Goal: Task Accomplishment & Management: Complete application form

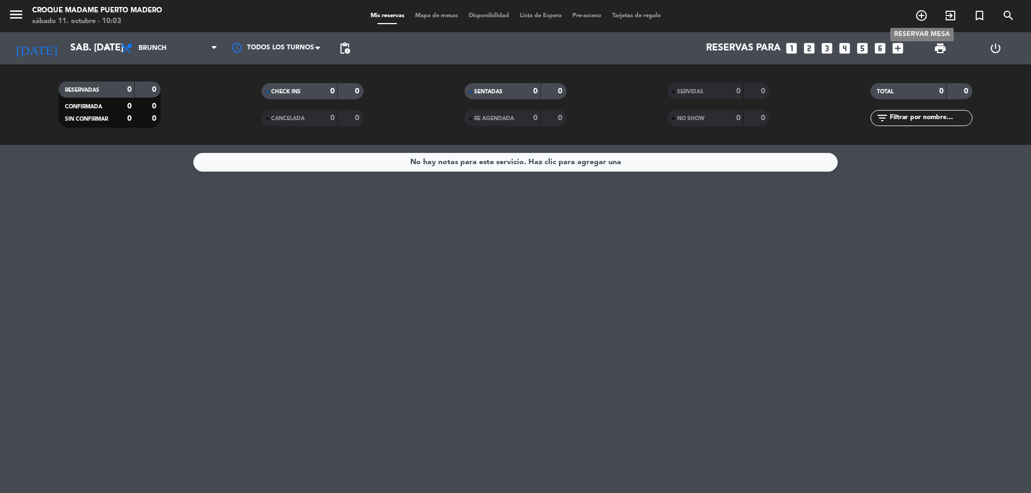
click at [926, 16] on icon "add_circle_outline" at bounding box center [921, 15] width 13 height 13
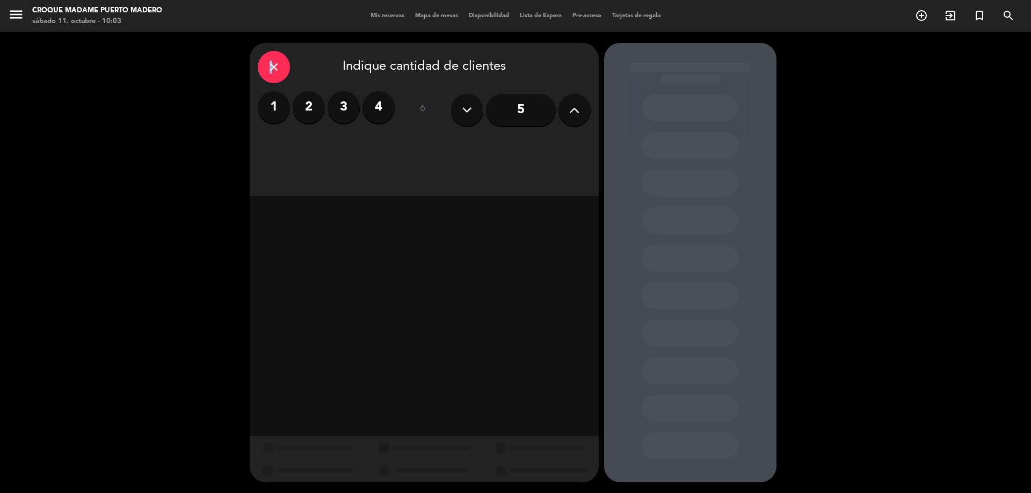
click at [270, 75] on div "close" at bounding box center [274, 67] width 32 height 32
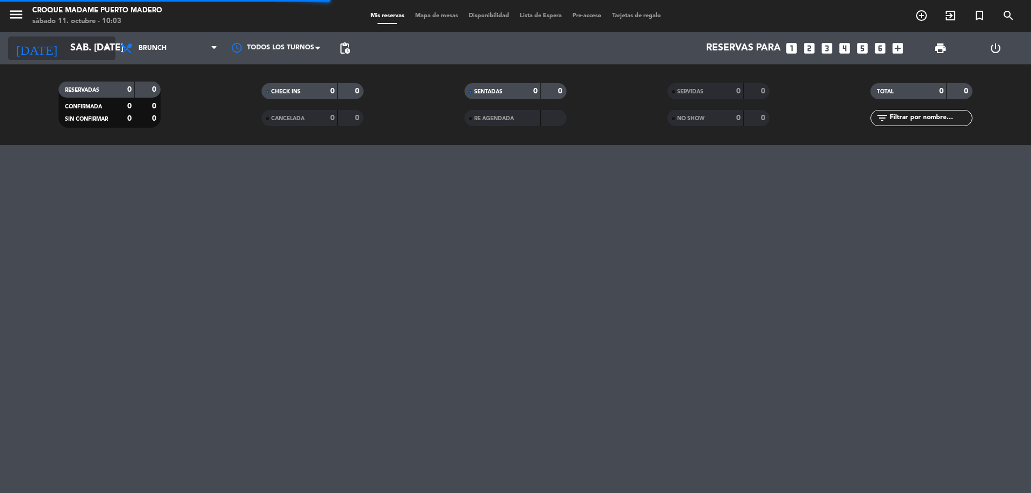
click at [108, 46] on icon "arrow_drop_down" at bounding box center [106, 48] width 13 height 13
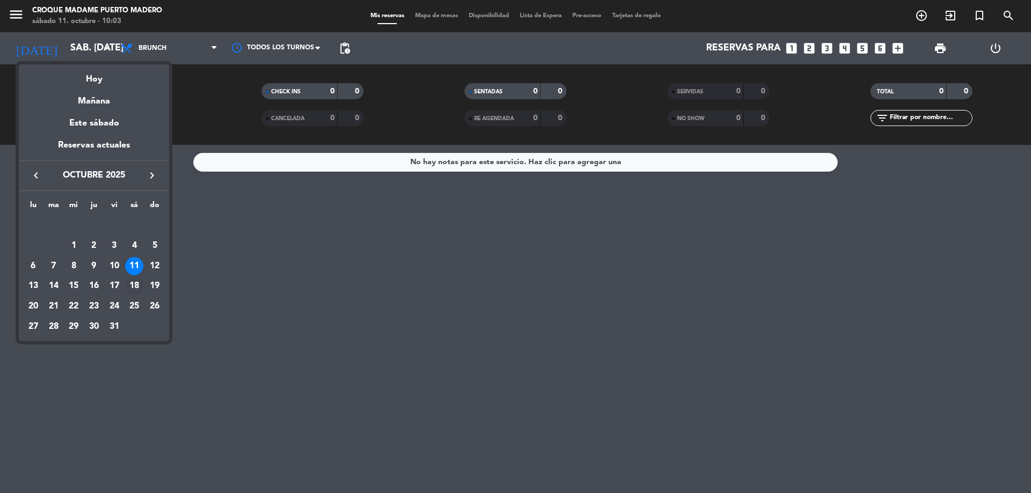
click at [137, 285] on div "18" at bounding box center [134, 286] width 18 height 18
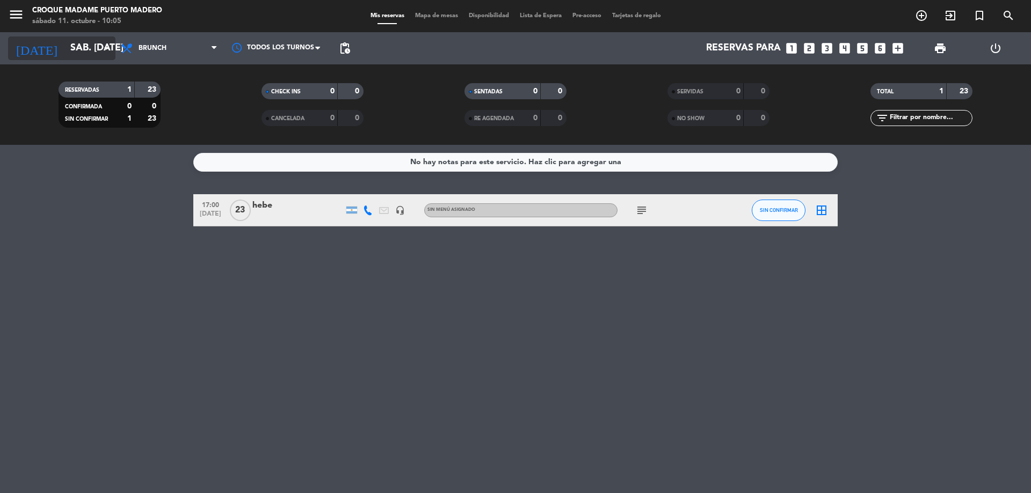
click at [101, 54] on icon "arrow_drop_down" at bounding box center [106, 48] width 13 height 13
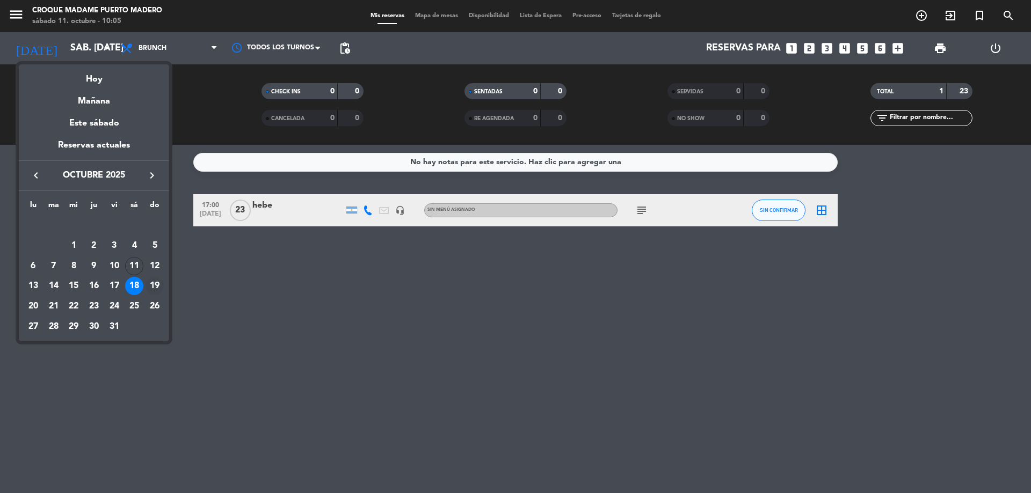
click at [154, 288] on div "19" at bounding box center [154, 286] width 18 height 18
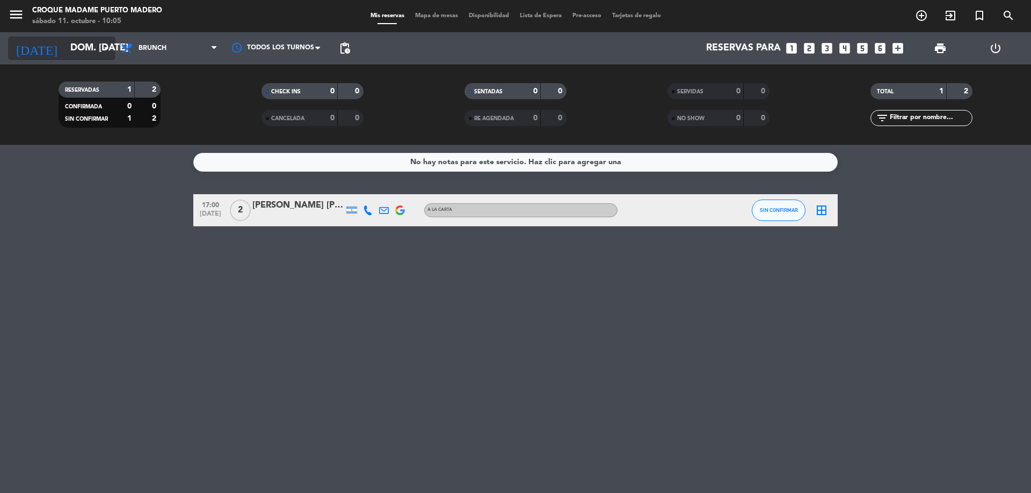
click at [104, 46] on icon "arrow_drop_down" at bounding box center [106, 48] width 13 height 13
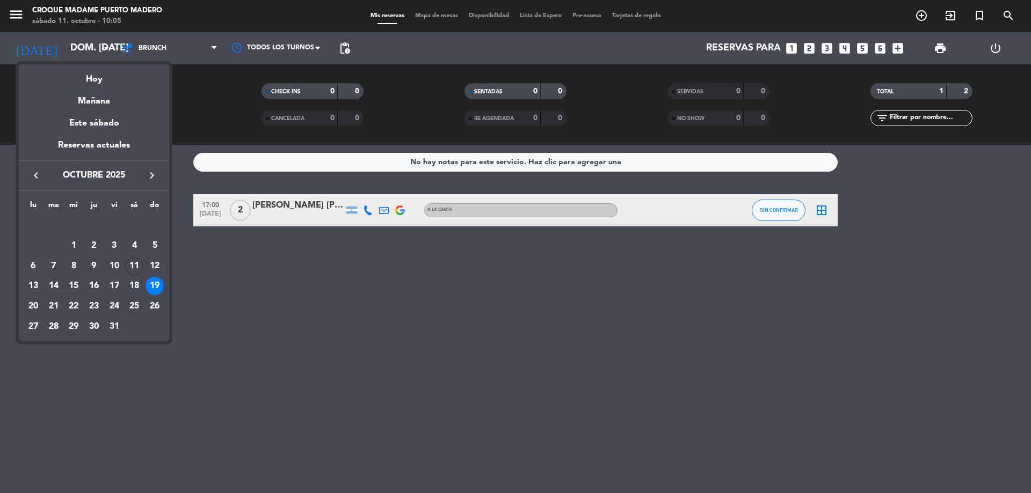
click at [133, 305] on div "25" at bounding box center [134, 306] width 18 height 18
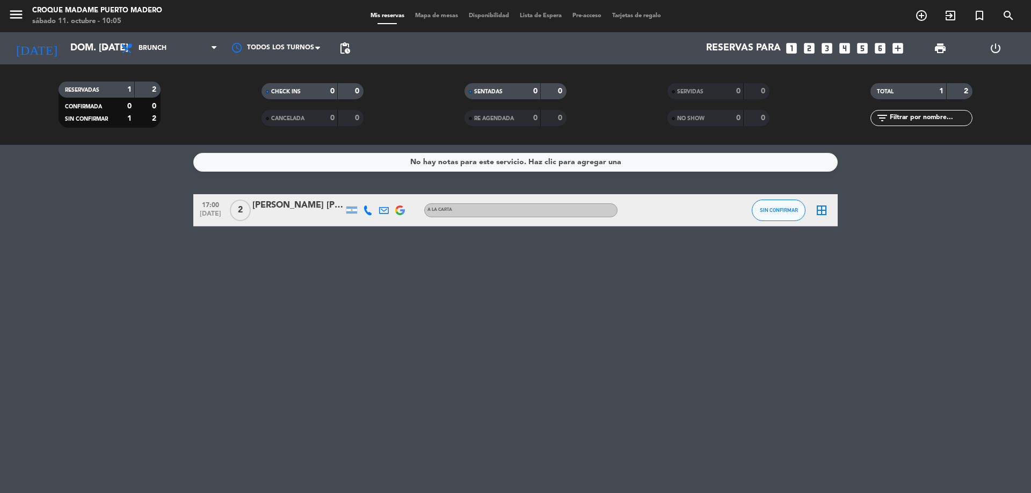
type input "sáb. [DATE]"
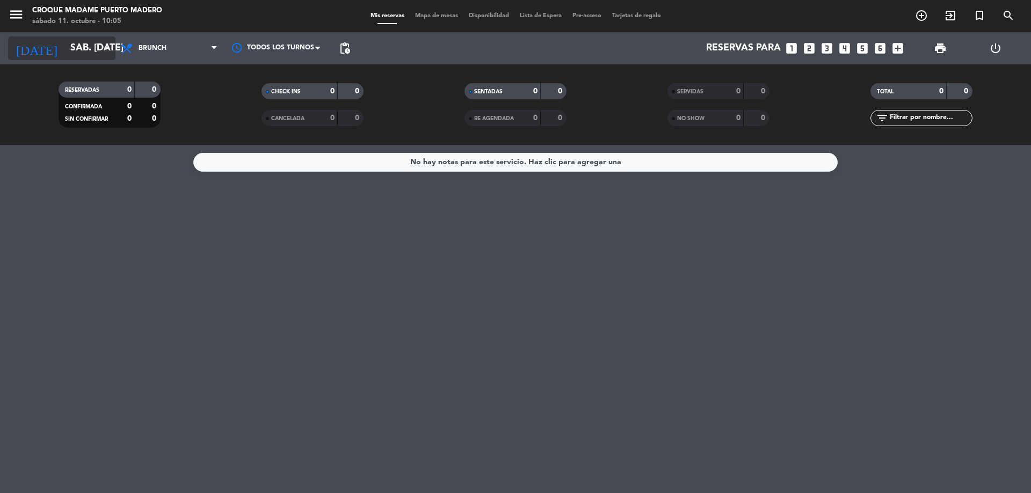
click at [100, 41] on input "sáb. [DATE]" at bounding box center [127, 48] width 125 height 21
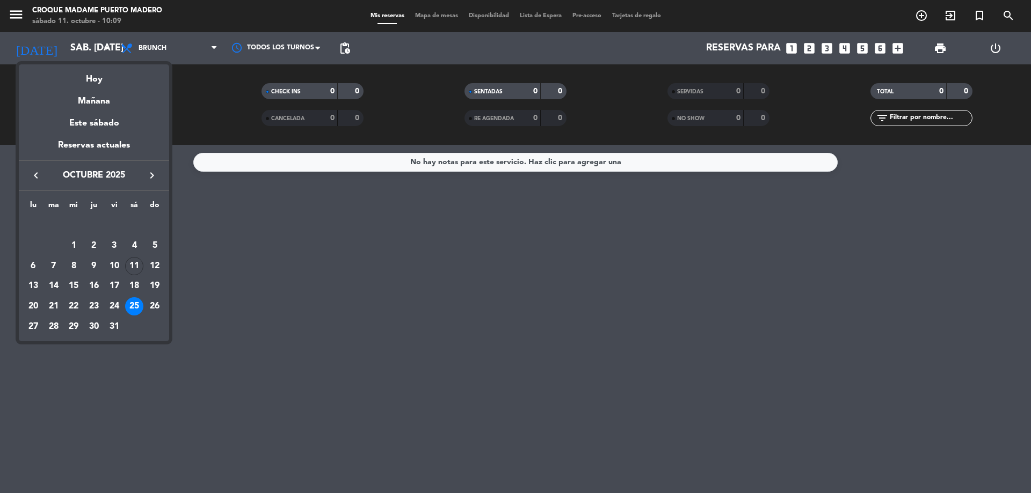
click at [106, 53] on div at bounding box center [515, 246] width 1031 height 493
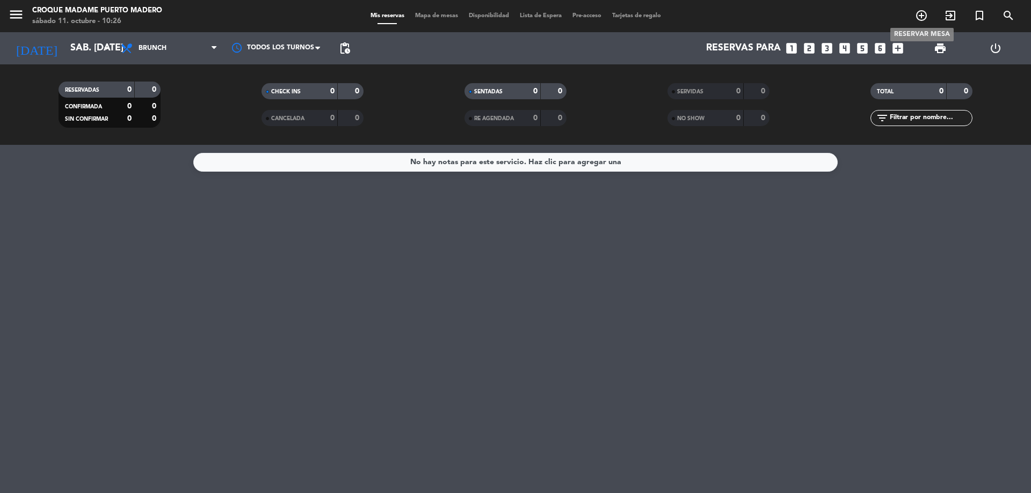
click at [921, 13] on icon "add_circle_outline" at bounding box center [921, 15] width 13 height 13
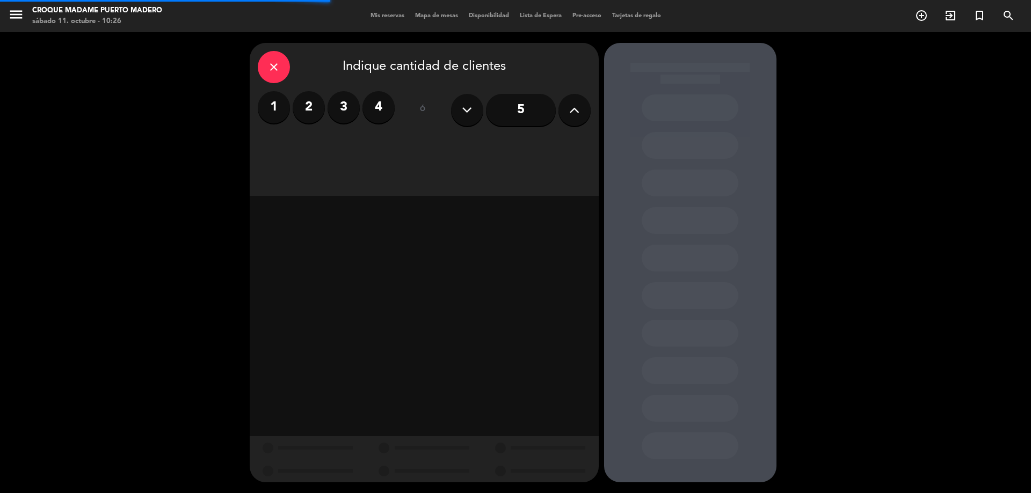
click at [303, 111] on label "2" at bounding box center [309, 107] width 32 height 32
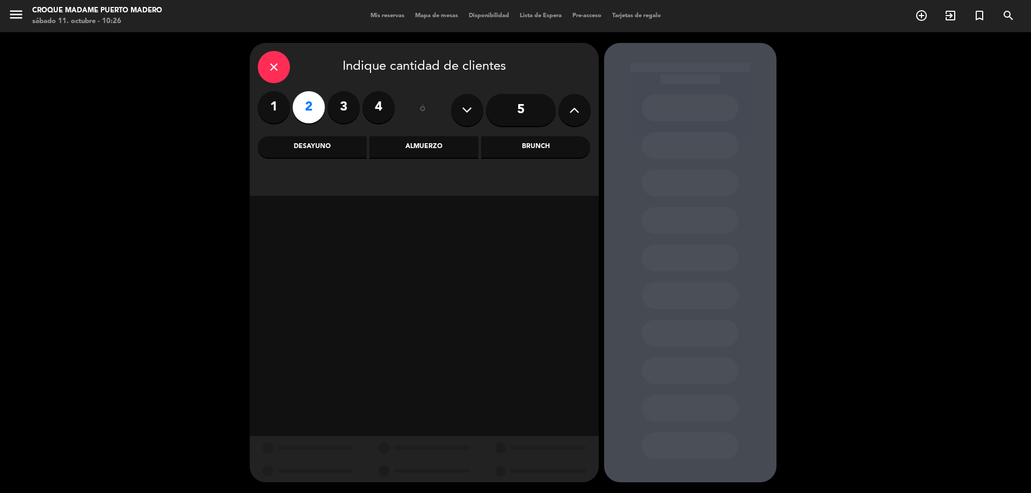
click at [410, 142] on div "Almuerzo" at bounding box center [423, 146] width 109 height 21
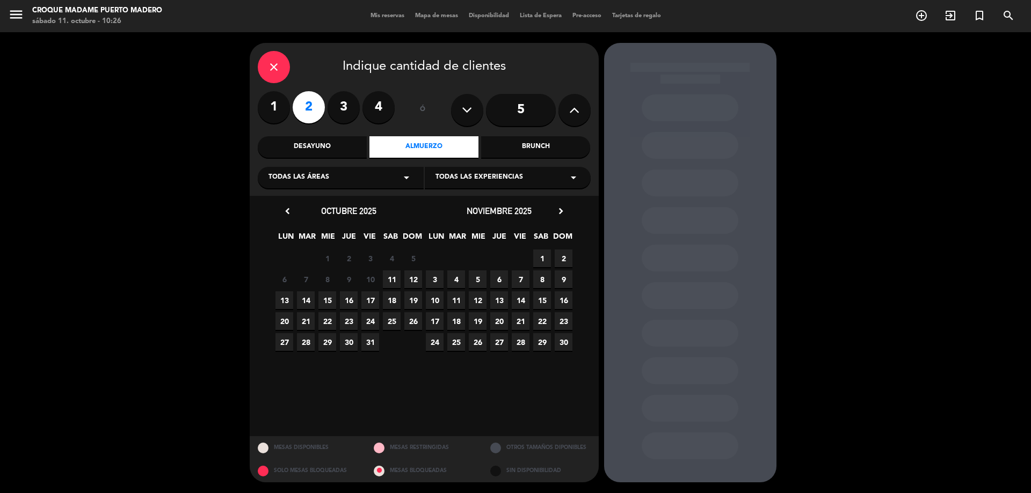
click at [411, 298] on span "19" at bounding box center [413, 301] width 18 height 18
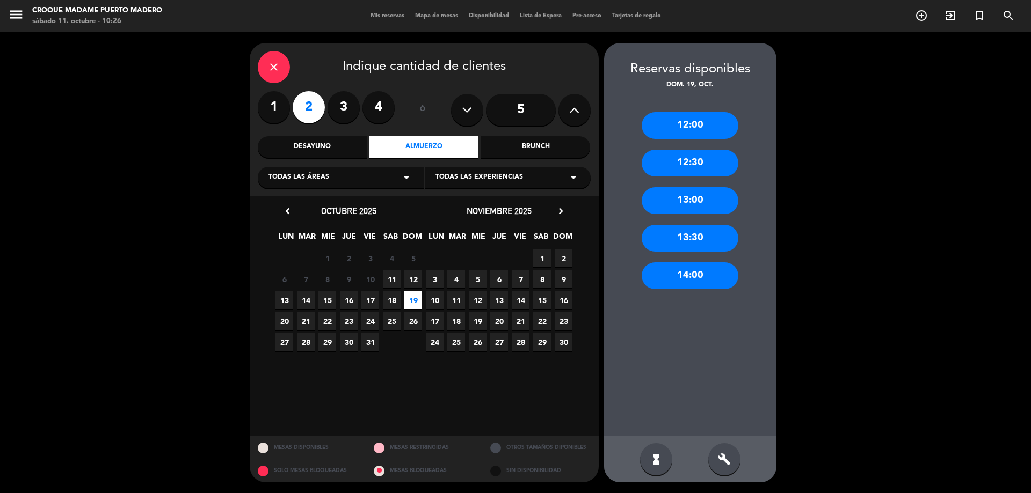
click at [709, 195] on div "13:00" at bounding box center [690, 200] width 97 height 27
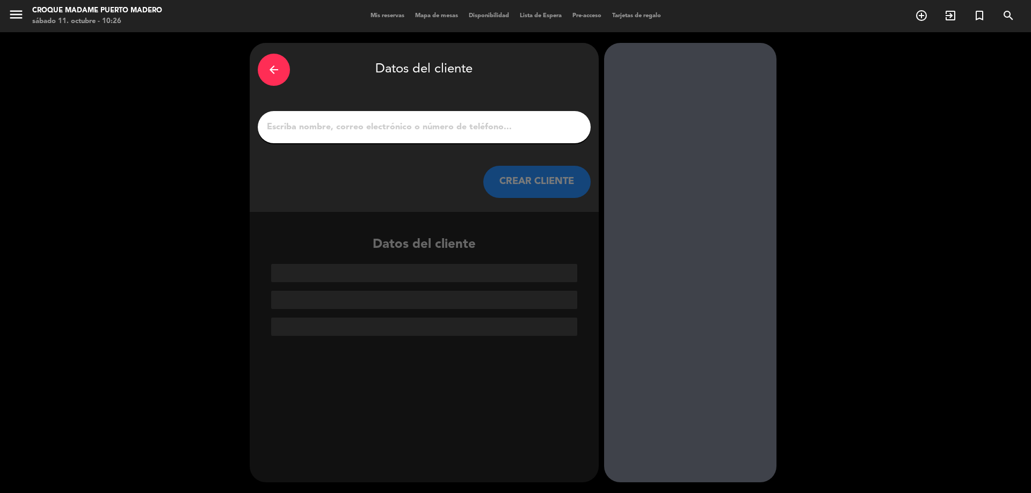
click at [475, 128] on input "1" at bounding box center [424, 127] width 317 height 15
paste input "Teo Begega"
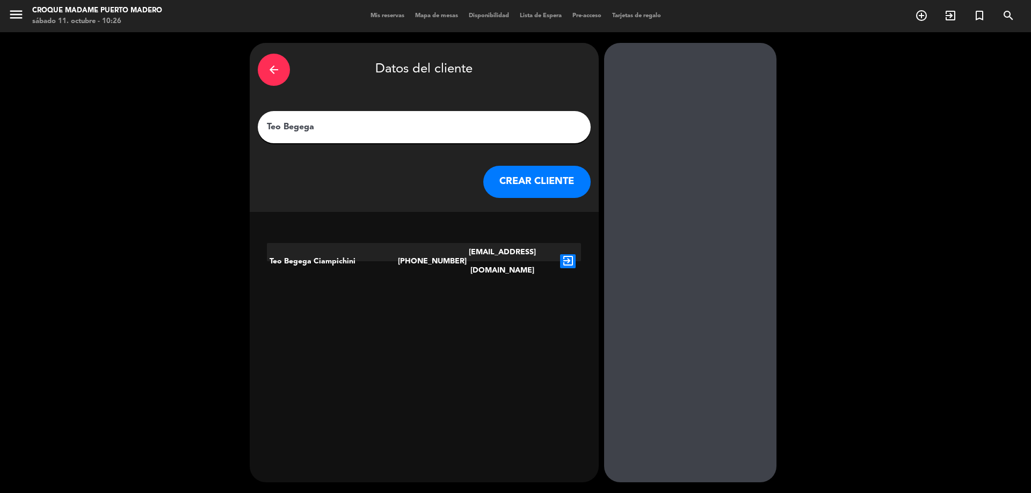
type input "Teo Begega"
click at [574, 254] on icon "exit_to_app" at bounding box center [568, 261] width 16 height 14
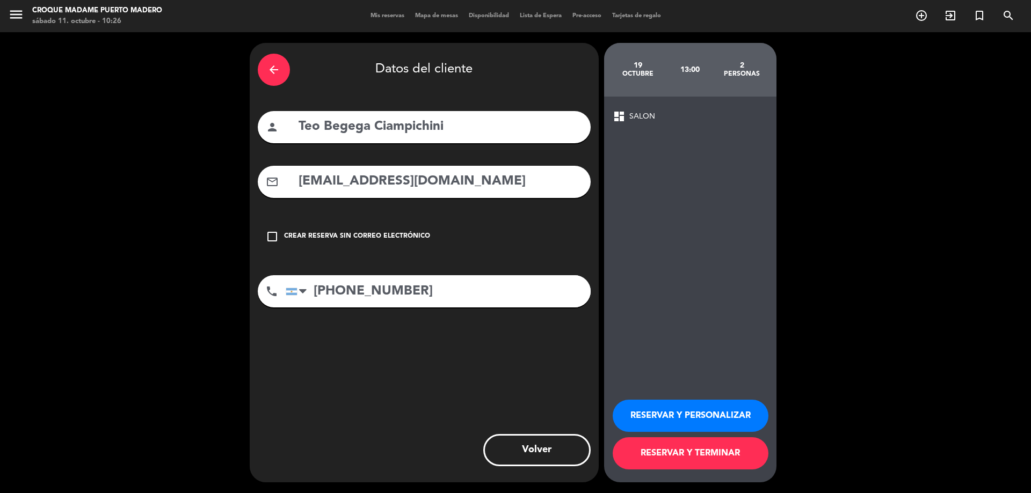
click at [709, 411] on button "RESERVAR Y PERSONALIZAR" at bounding box center [691, 416] width 156 height 32
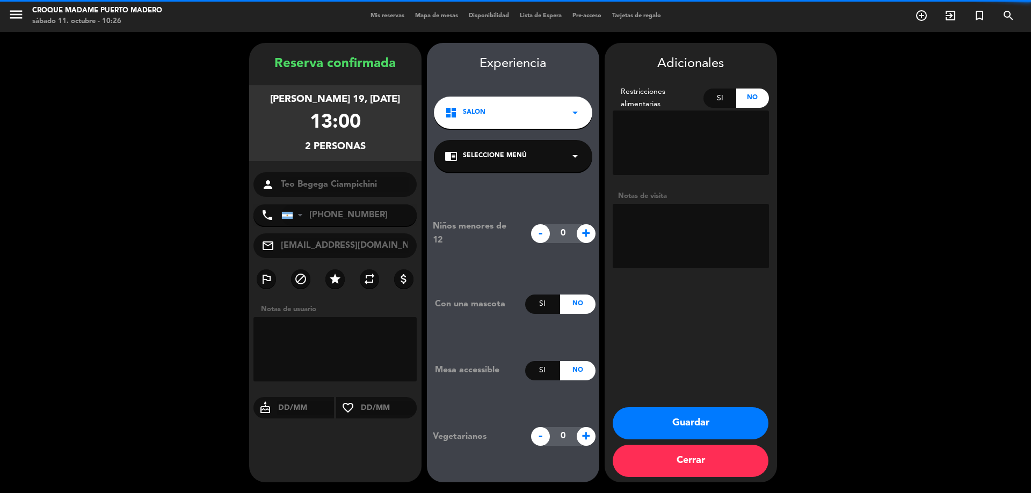
click at [695, 232] on textarea at bounding box center [691, 236] width 156 height 64
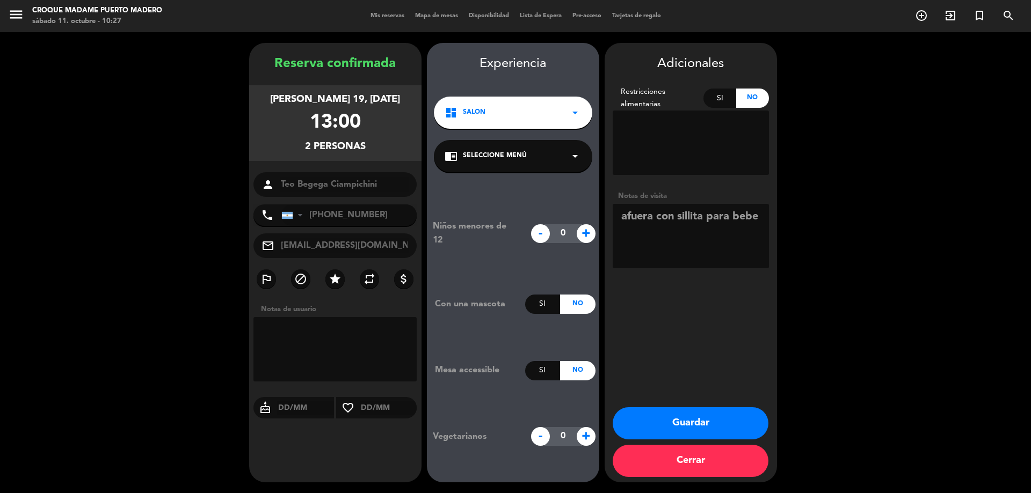
type textarea "afuera con sillita para bebe"
click at [588, 232] on span "+" at bounding box center [586, 233] width 19 height 19
type input "1"
click at [707, 421] on button "Guardar" at bounding box center [691, 423] width 156 height 32
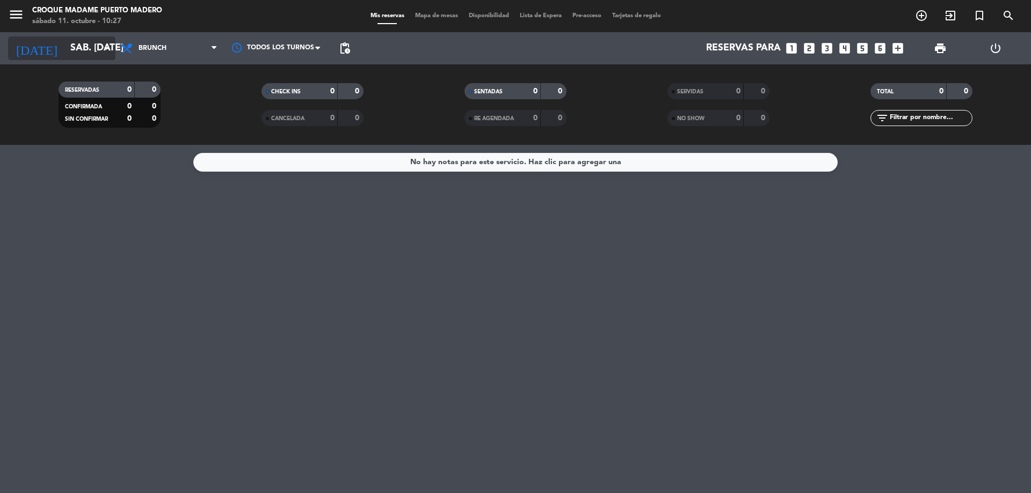
click at [107, 49] on icon "arrow_drop_down" at bounding box center [106, 48] width 13 height 13
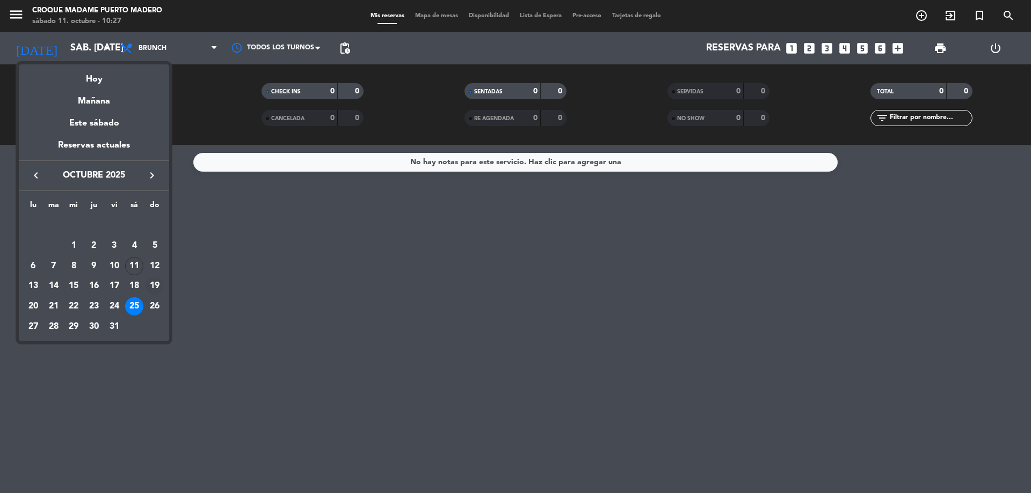
click at [151, 283] on div "19" at bounding box center [154, 286] width 18 height 18
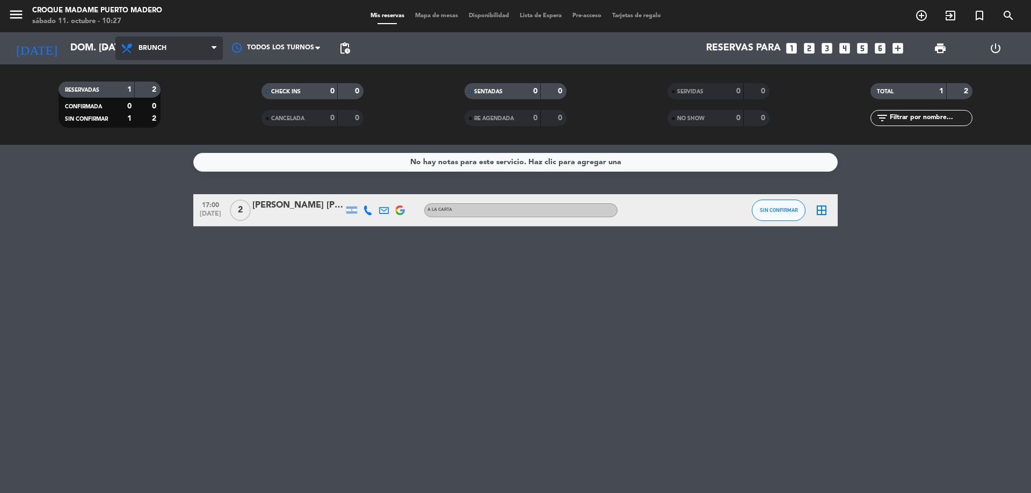
click at [210, 47] on span "Brunch" at bounding box center [168, 49] width 107 height 24
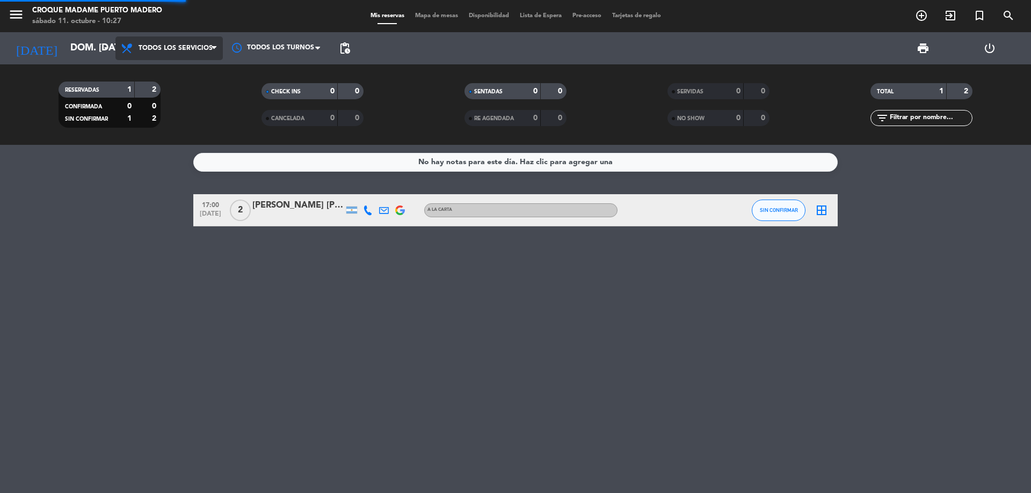
click at [187, 75] on div "menu [DEMOGRAPHIC_DATA] Madame Puerto [PERSON_NAME] sábado 11. octubre - 10:27 …" at bounding box center [515, 72] width 1031 height 145
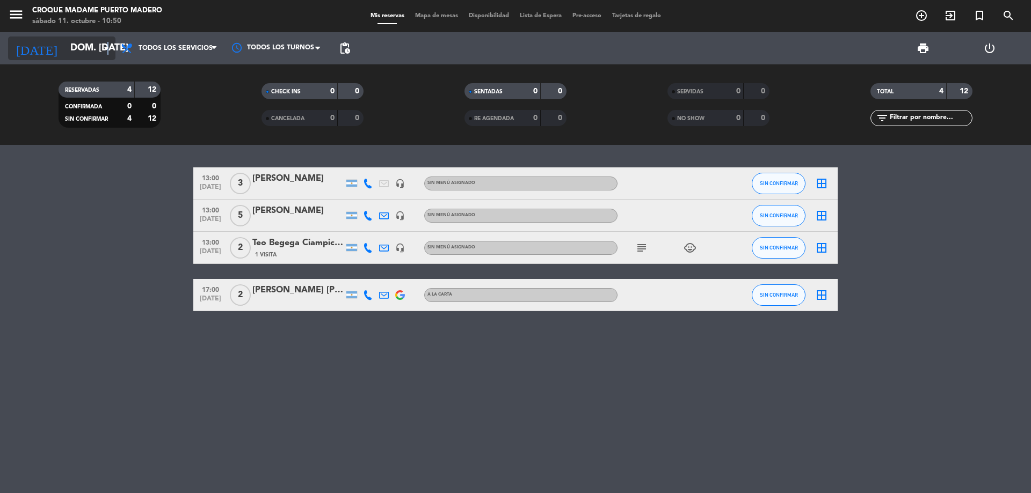
click at [108, 46] on icon "arrow_drop_down" at bounding box center [106, 48] width 13 height 13
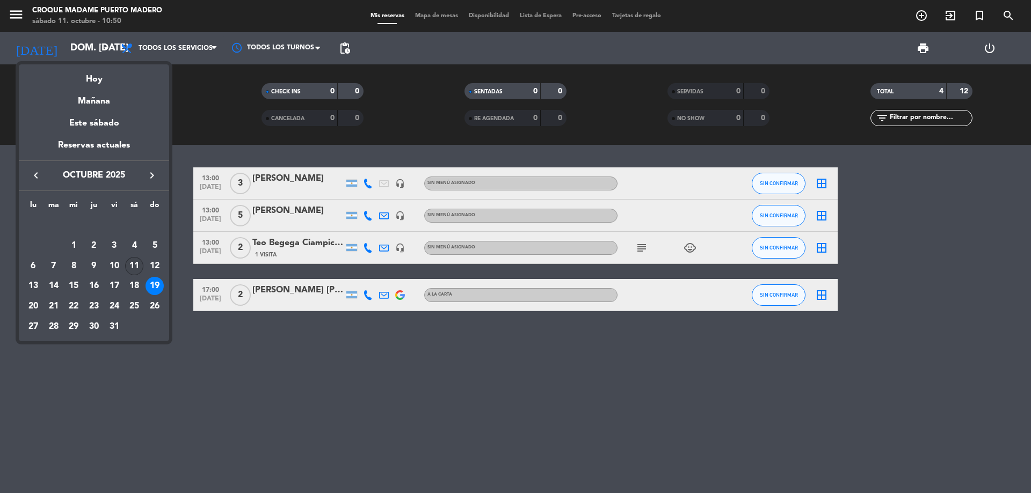
click at [134, 264] on div "11" at bounding box center [134, 266] width 18 height 18
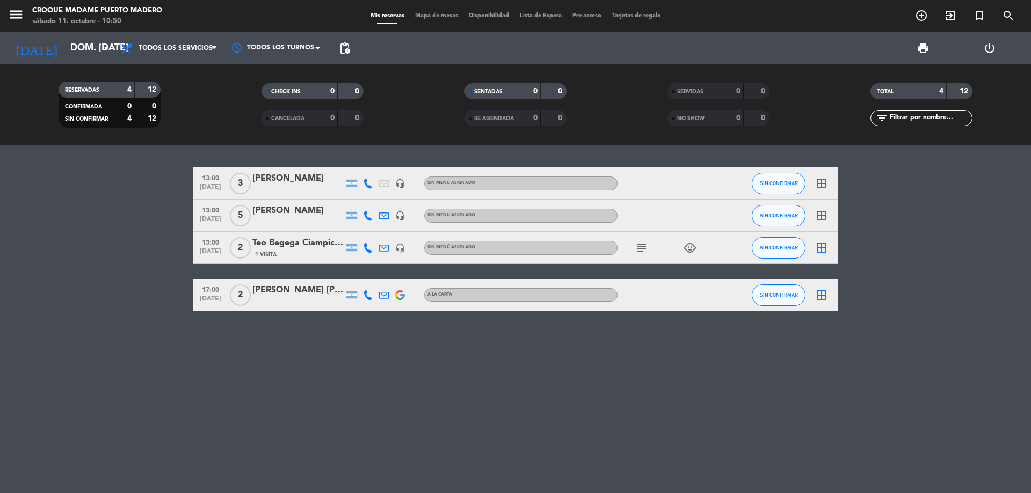
type input "sáb. [DATE]"
